Goal: Transaction & Acquisition: Purchase product/service

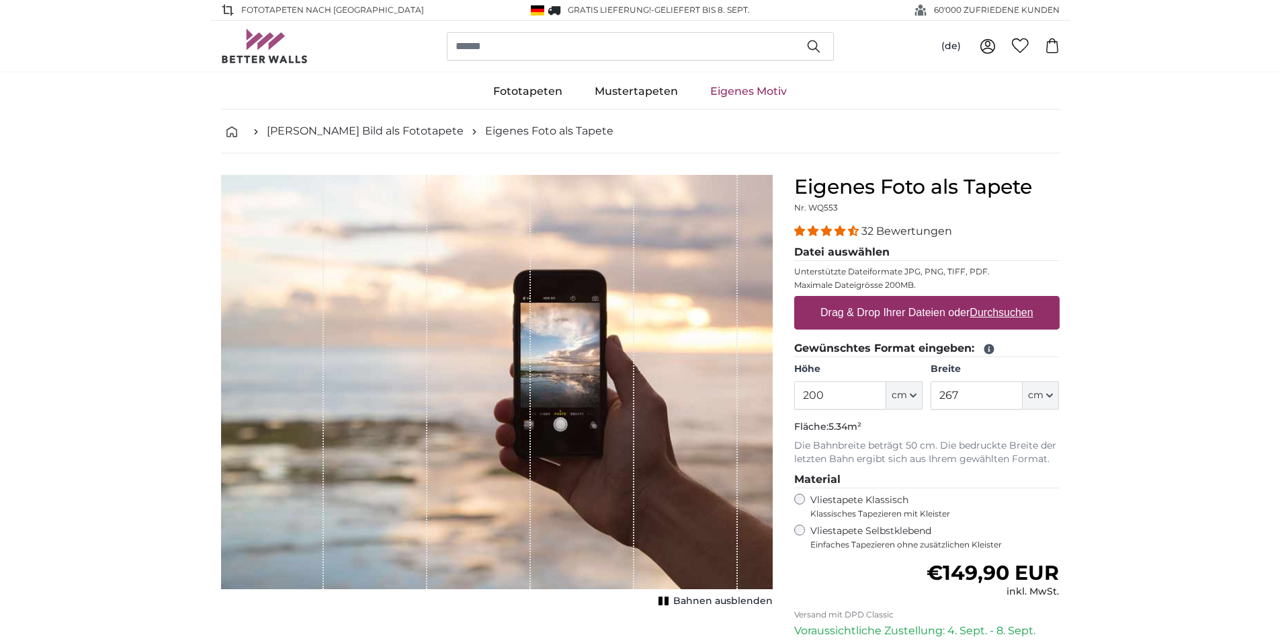
click at [804, 395] on input "200" at bounding box center [840, 395] width 92 height 28
type input "0"
type input "160"
click at [938, 395] on input "267" at bounding box center [977, 395] width 92 height 28
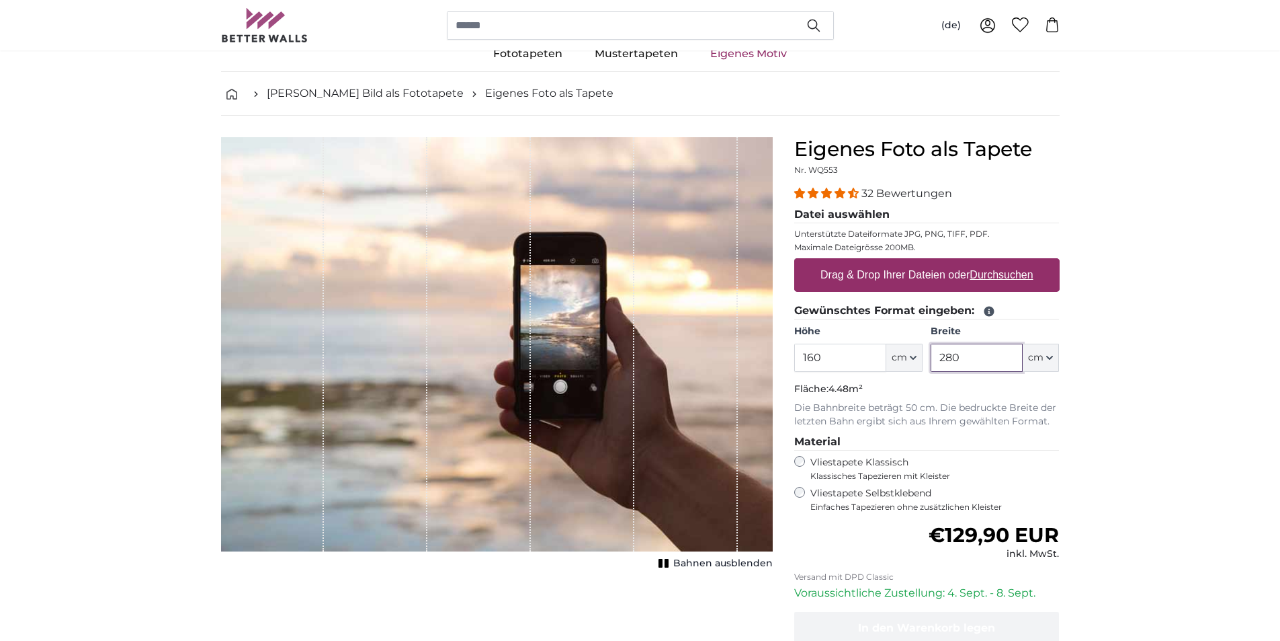
scroll to position [67, 0]
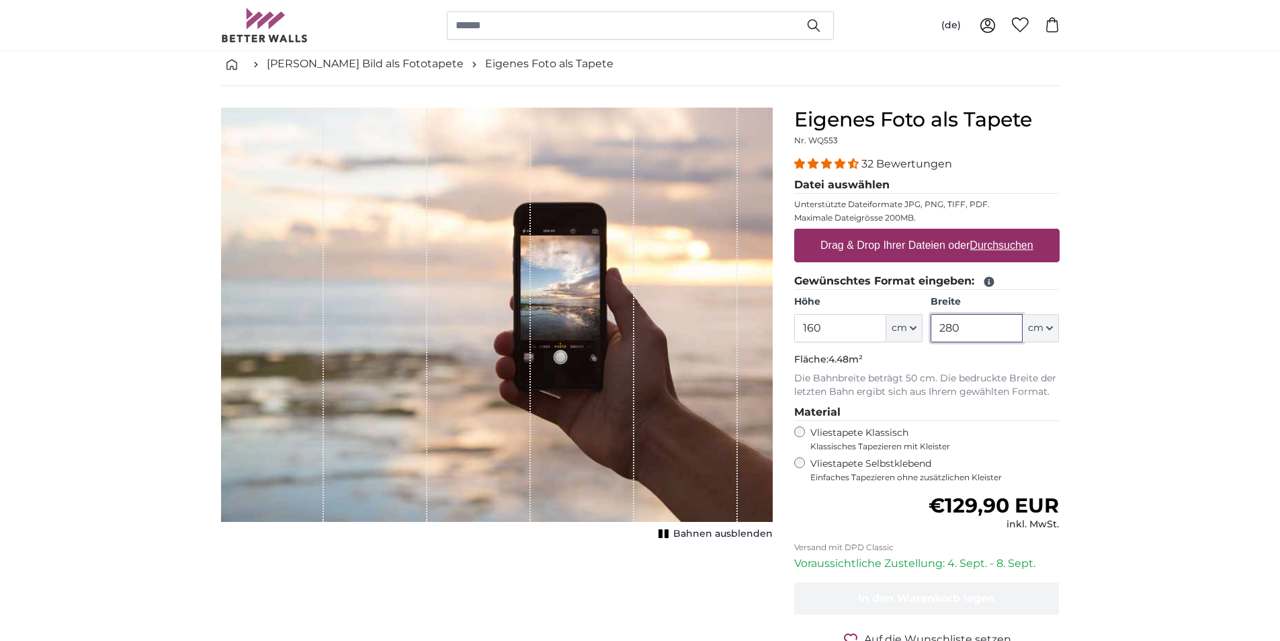
type input "280"
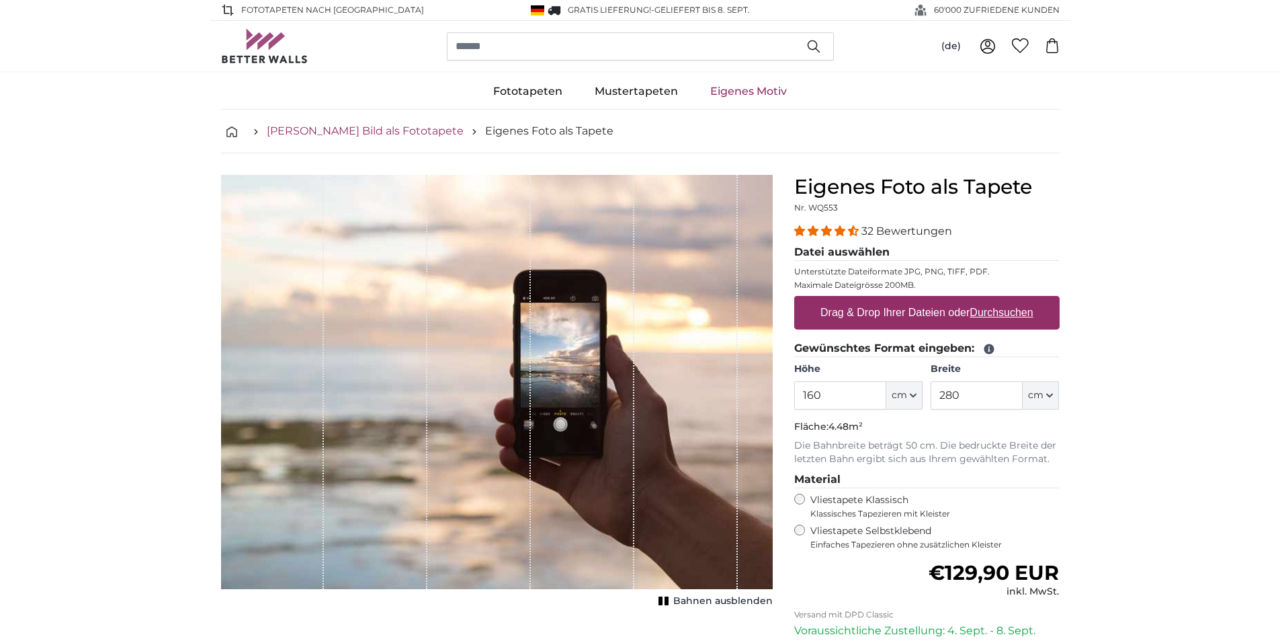
click at [372, 129] on link "[PERSON_NAME] Bild als Fototapete" at bounding box center [365, 131] width 197 height 16
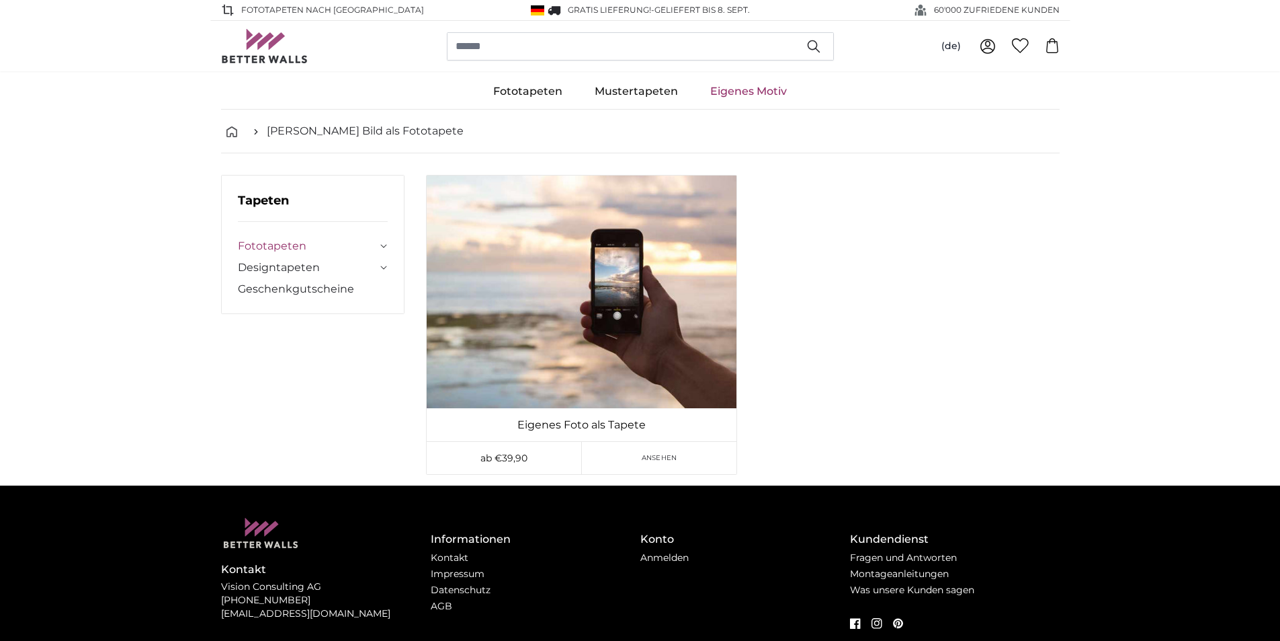
click at [286, 242] on link "Fototapeten" at bounding box center [308, 246] width 140 height 16
click at [644, 456] on span "Ansehen" at bounding box center [660, 457] width 36 height 10
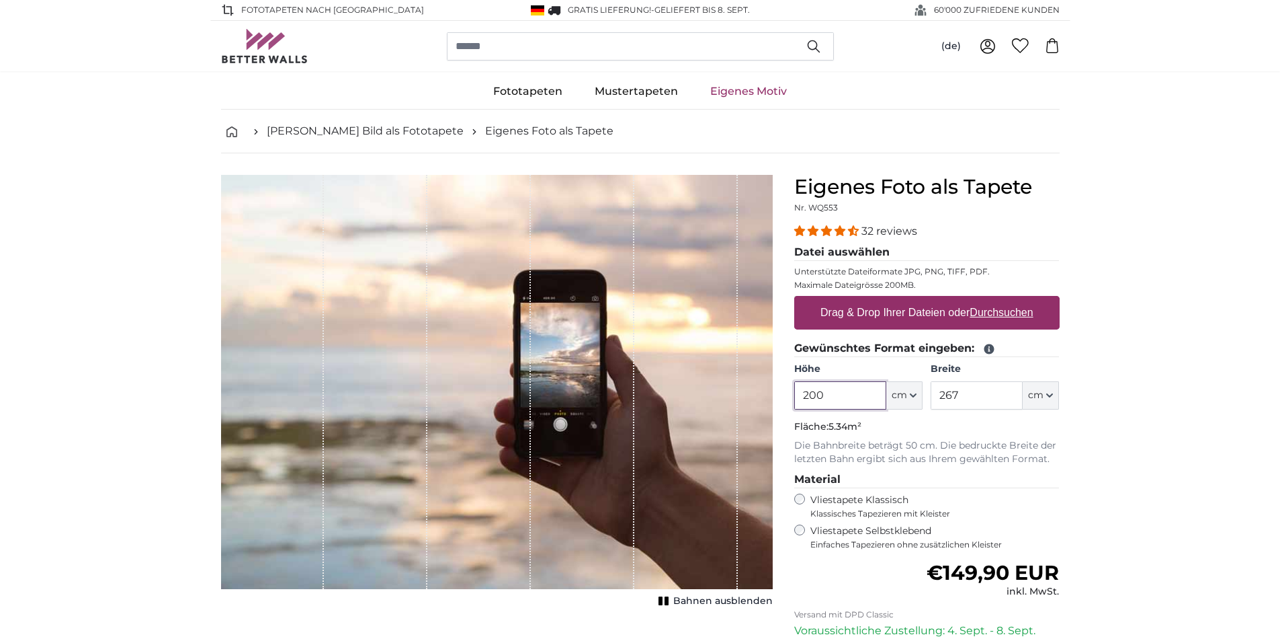
click at [804, 395] on input "200" at bounding box center [840, 395] width 92 height 28
type input "0"
type input "160"
click at [945, 397] on input "267" at bounding box center [977, 395] width 92 height 28
type input "280"
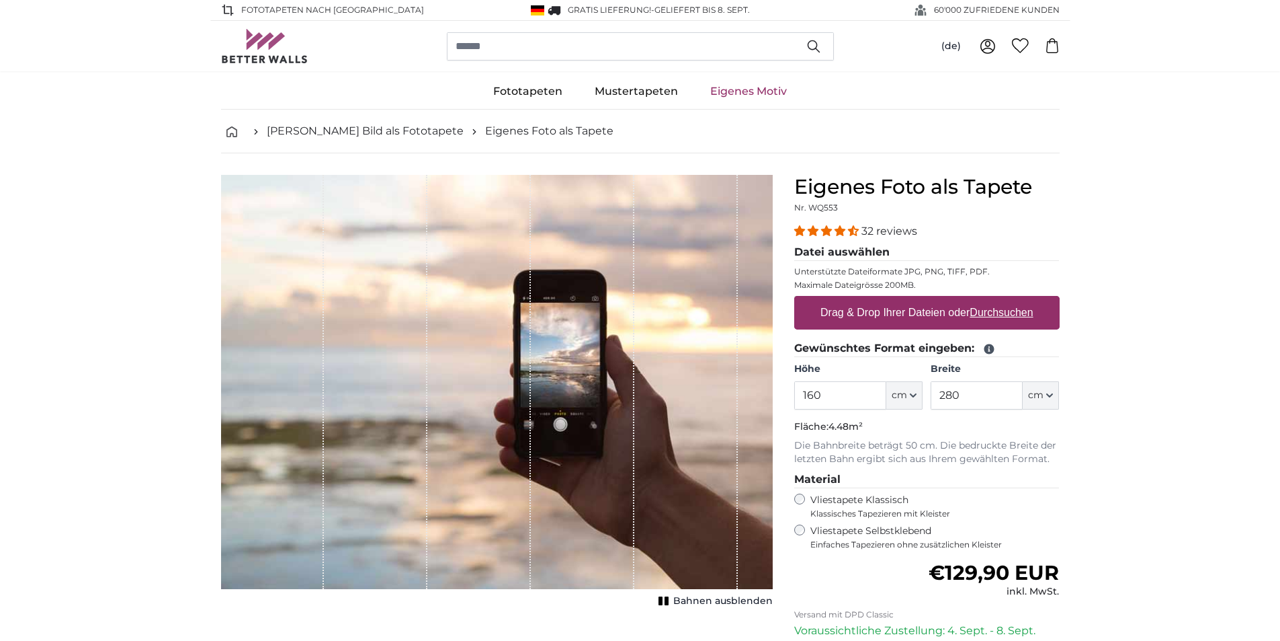
click at [954, 320] on label "Drag & Drop Ihrer Dateien oder Durchsuchen" at bounding box center [927, 312] width 224 height 27
click at [954, 300] on input "Drag & Drop Ihrer Dateien oder Durchsuchen" at bounding box center [927, 298] width 266 height 4
type input "**********"
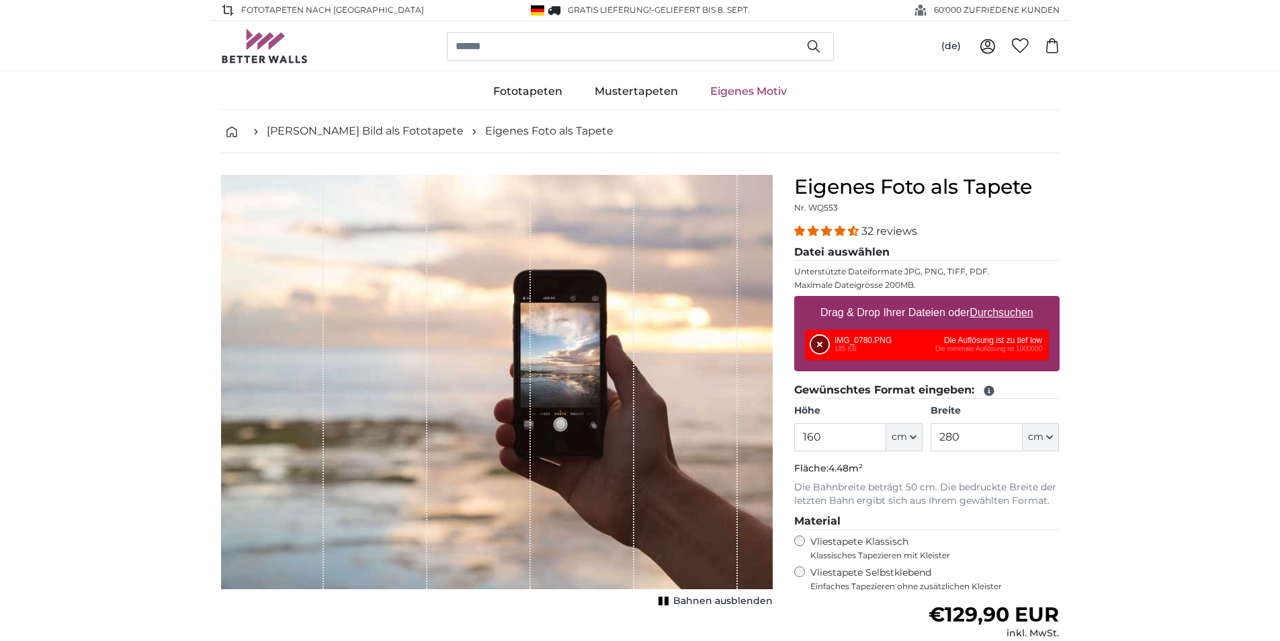
click at [811, 342] on button "Entfernen" at bounding box center [819, 343] width 17 height 17
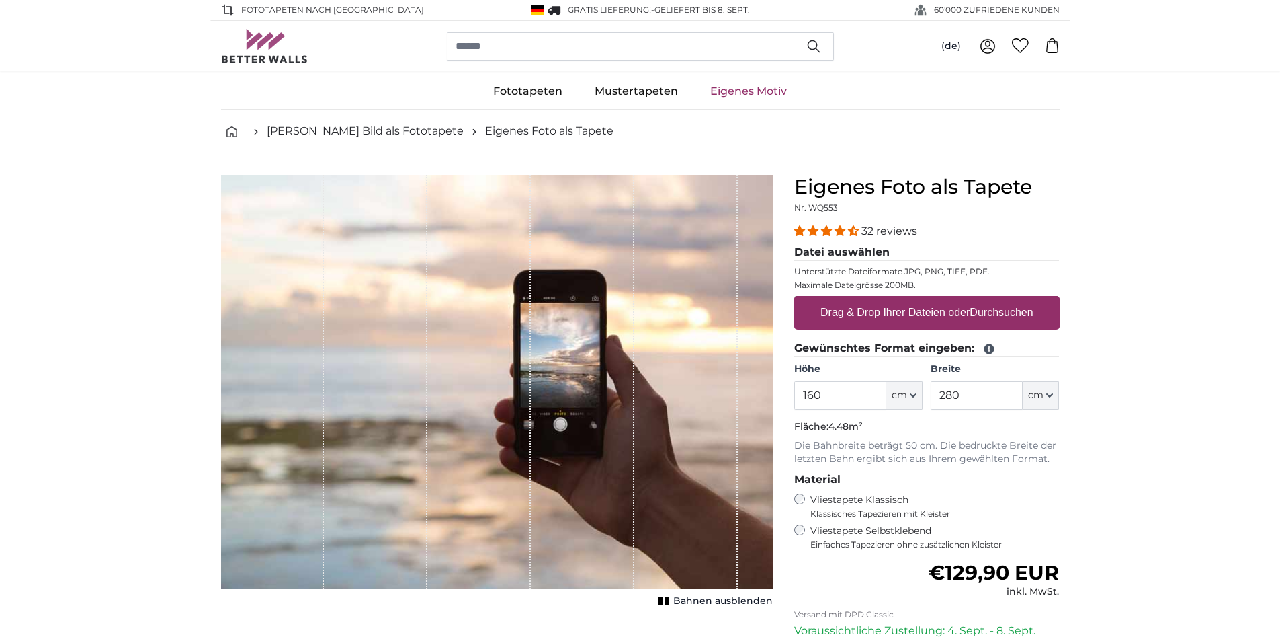
click at [920, 321] on label "Drag & Drop Ihrer Dateien oder Durchsuchen" at bounding box center [927, 312] width 224 height 27
click at [920, 300] on input "Drag & Drop Ihrer Dateien oder Durchsuchen" at bounding box center [927, 298] width 266 height 4
type input "**********"
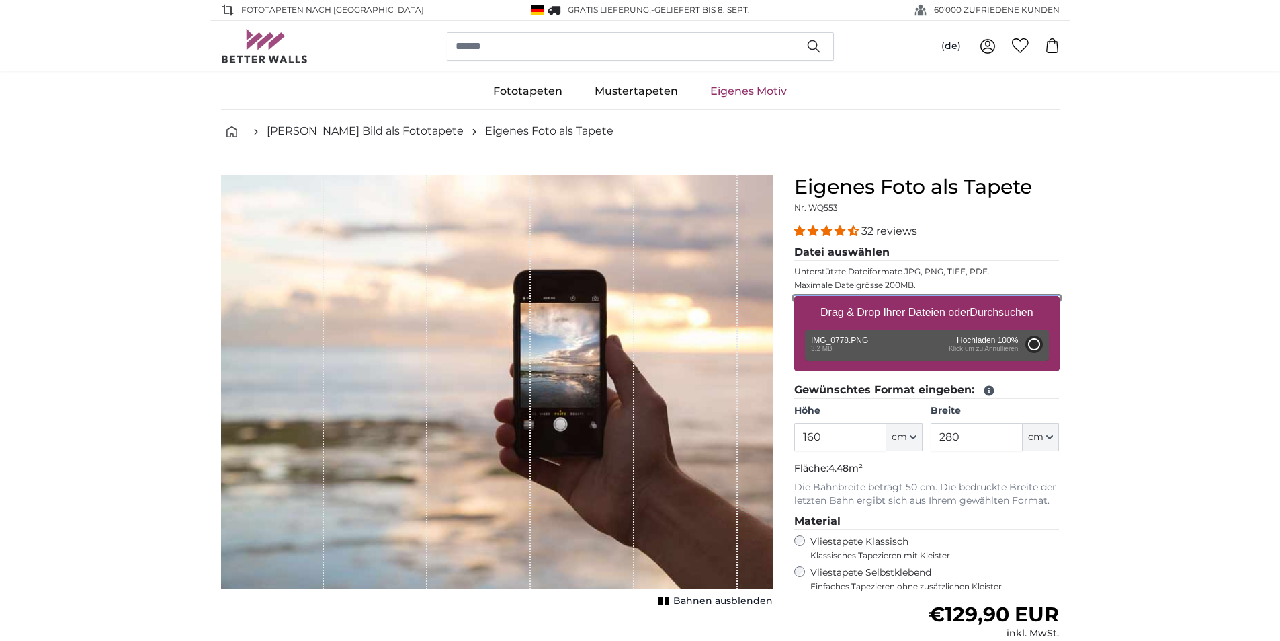
type input "75"
type input "162.8"
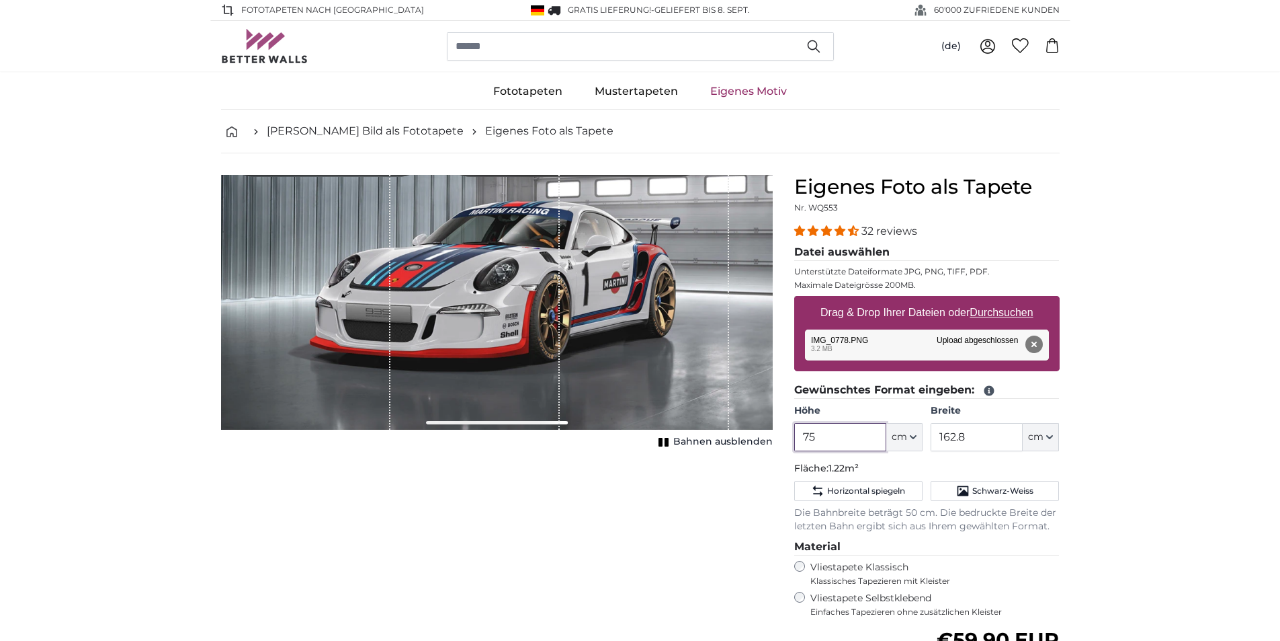
click at [829, 445] on input "75" at bounding box center [840, 437] width 92 height 28
click at [799, 438] on input "75" at bounding box center [840, 437] width 92 height 28
type input "5"
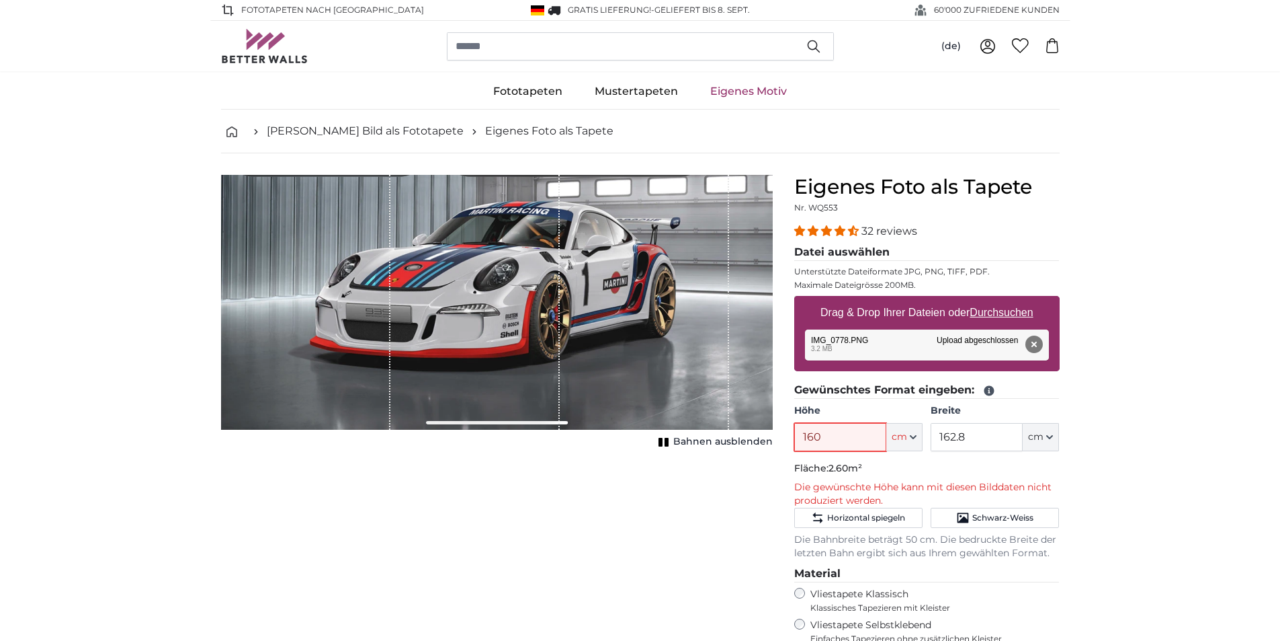
type input "160"
click at [940, 439] on input "162.8" at bounding box center [977, 437] width 92 height 28
type input "8"
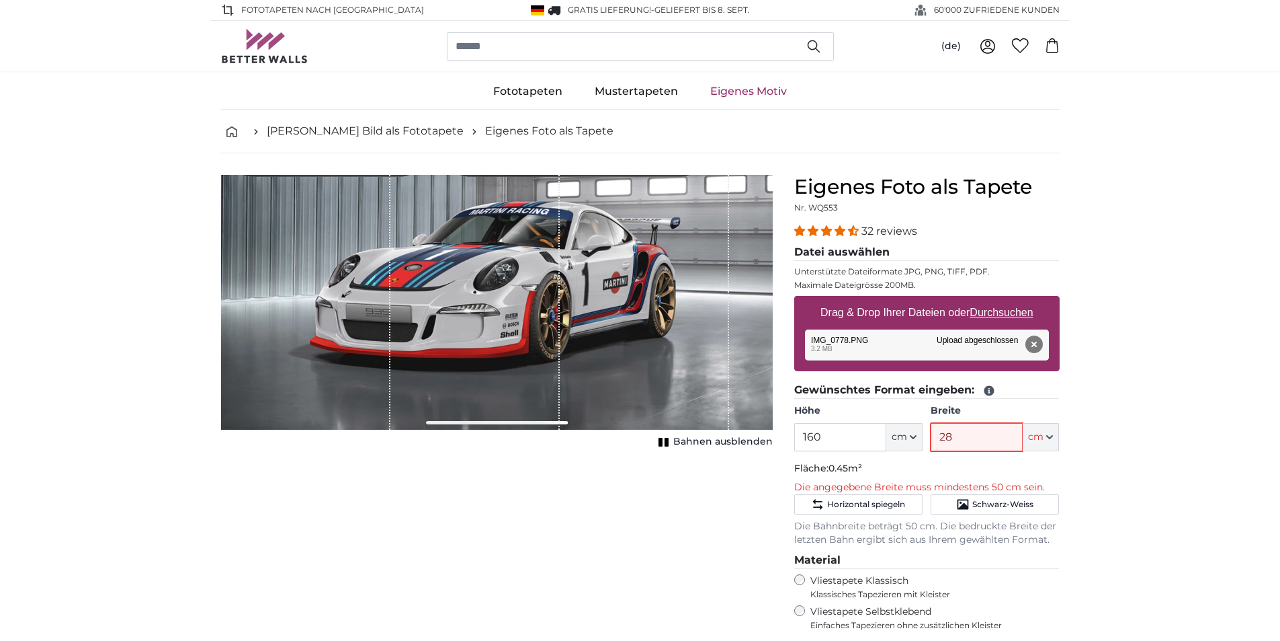
type input "280"
